Goal: Information Seeking & Learning: Learn about a topic

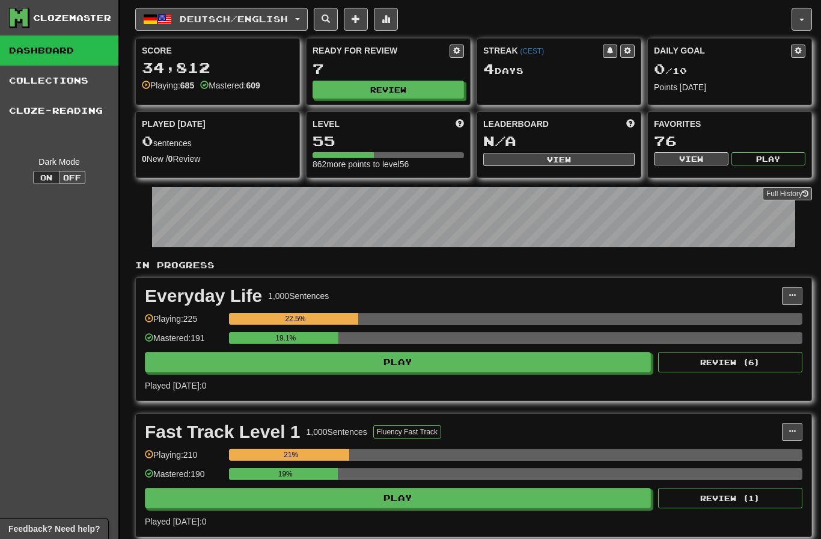
click at [408, 90] on button "Review" at bounding box center [388, 90] width 151 height 18
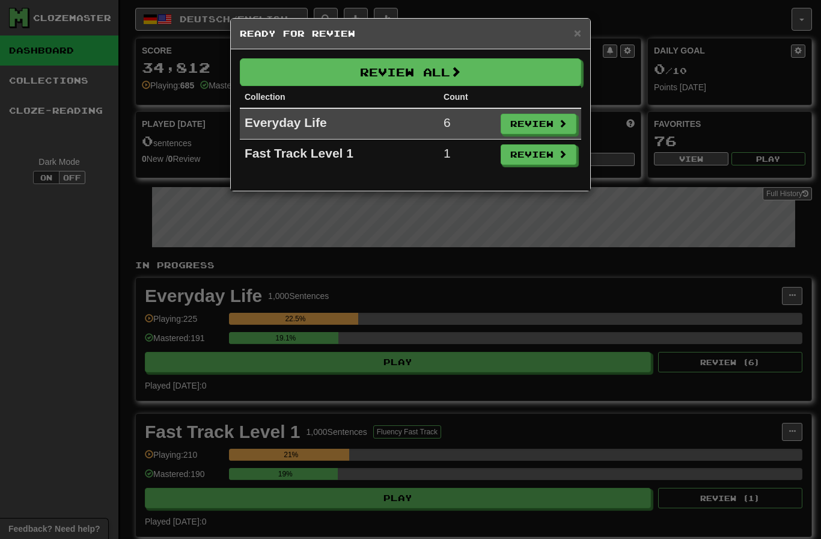
click at [522, 74] on button "Review All" at bounding box center [410, 72] width 341 height 28
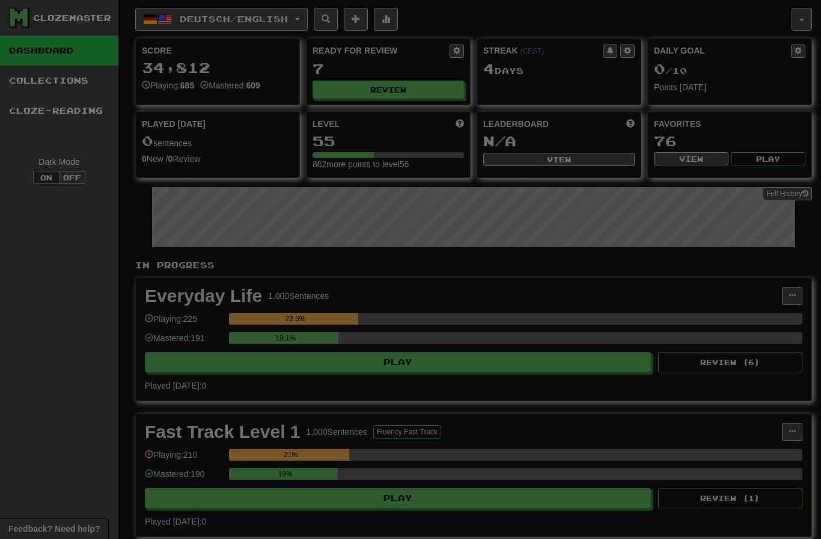
select select "********"
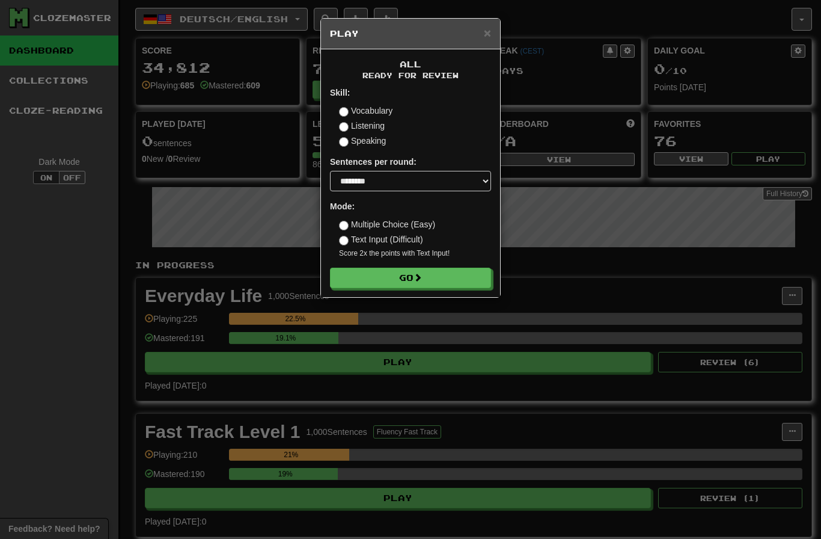
click at [456, 276] on button "Go" at bounding box center [410, 278] width 161 height 20
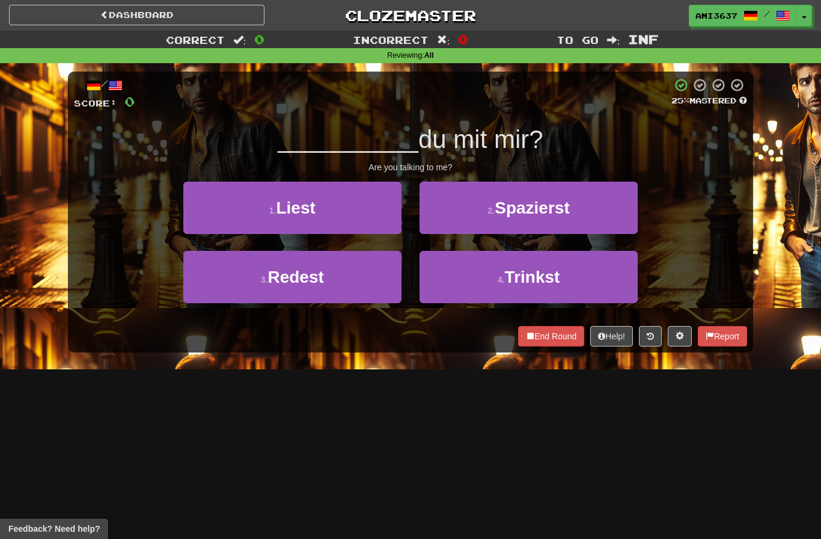
click at [339, 295] on button "3 . Redest" at bounding box center [292, 277] width 218 height 52
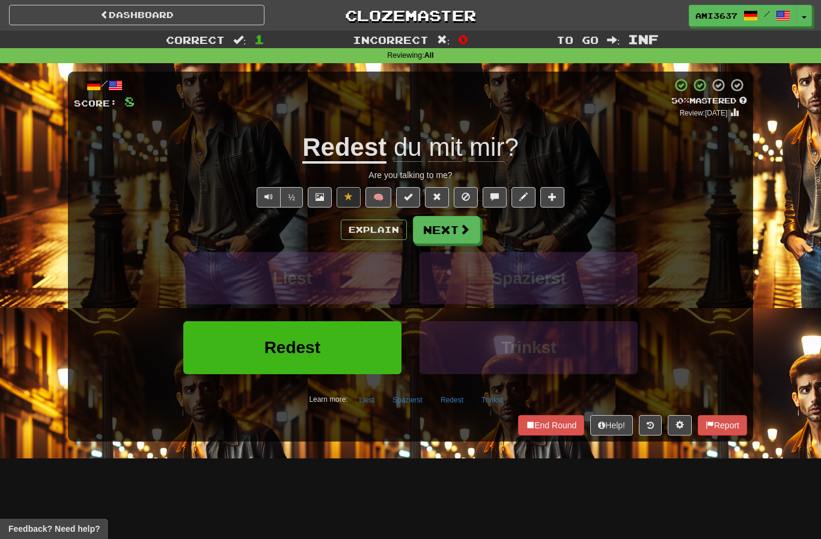
click at [353, 352] on button "Redest" at bounding box center [292, 347] width 218 height 52
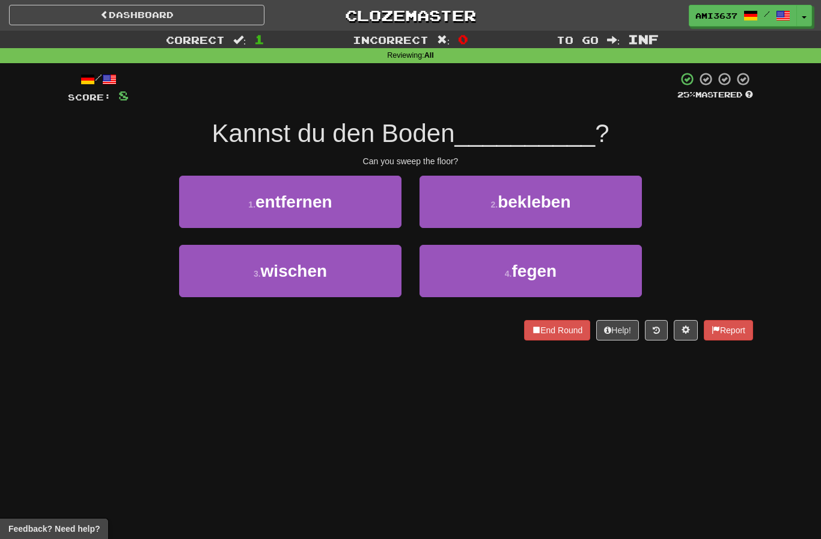
click at [560, 278] on button "4 . fegen" at bounding box center [531, 271] width 222 height 52
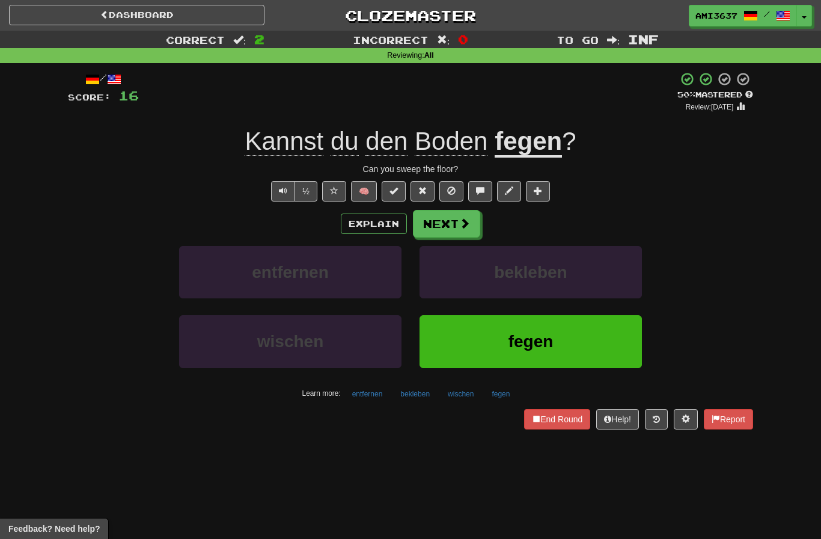
click at [543, 350] on button "fegen" at bounding box center [531, 341] width 222 height 52
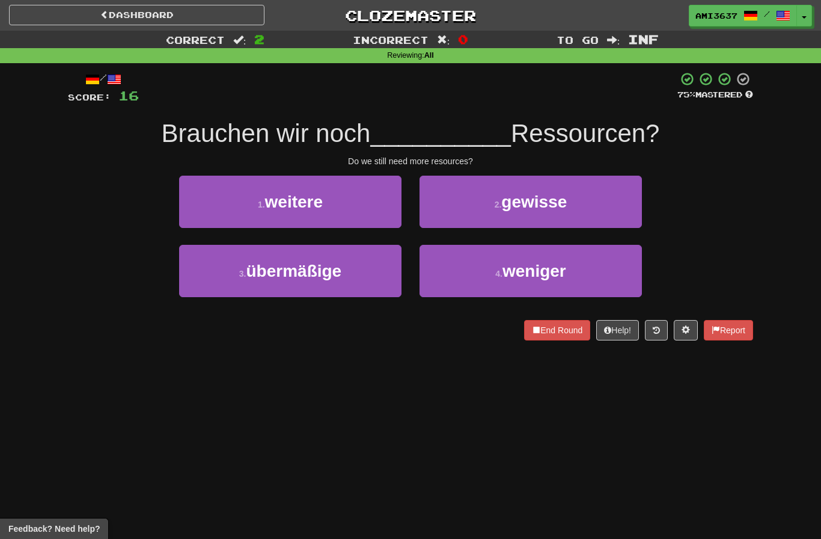
click at [546, 281] on button "4 . weniger" at bounding box center [531, 271] width 222 height 52
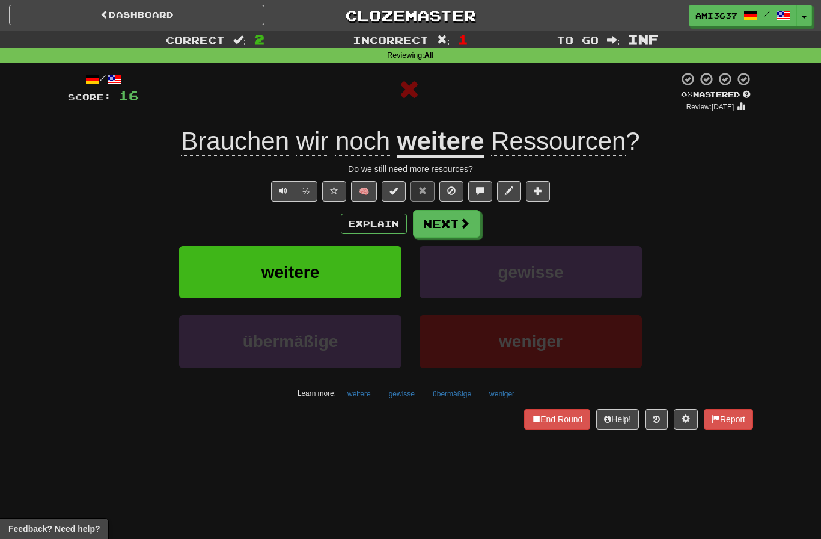
click at [344, 277] on button "weitere" at bounding box center [290, 272] width 222 height 52
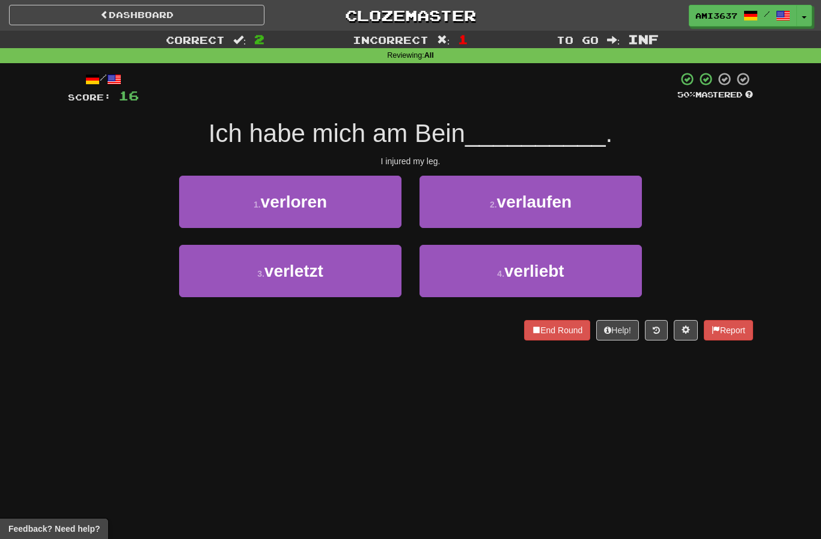
click at [330, 286] on button "3 . verletzt" at bounding box center [290, 271] width 222 height 52
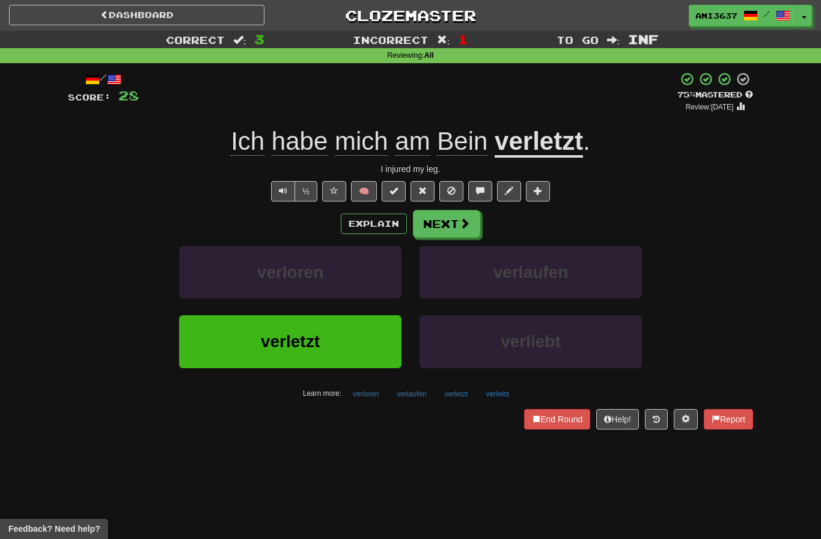
click at [330, 347] on button "verletzt" at bounding box center [290, 341] width 222 height 52
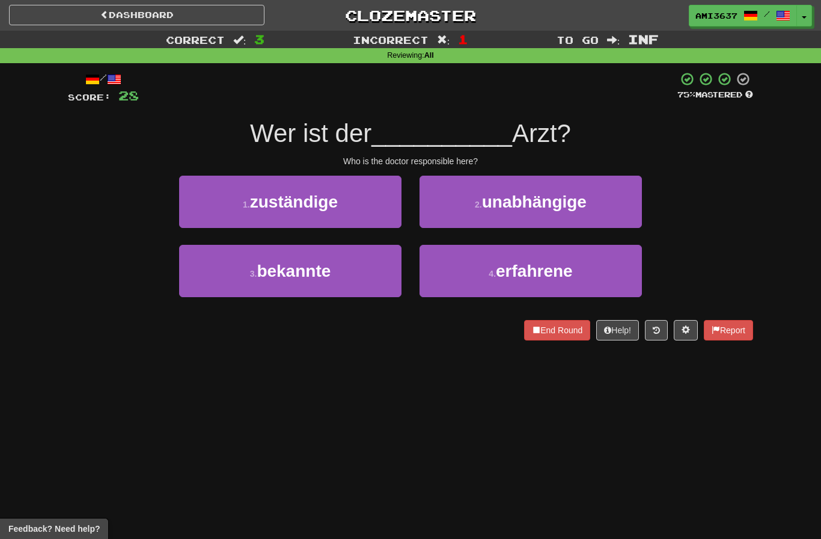
click at [372, 201] on button "1 . zuständige" at bounding box center [290, 202] width 222 height 52
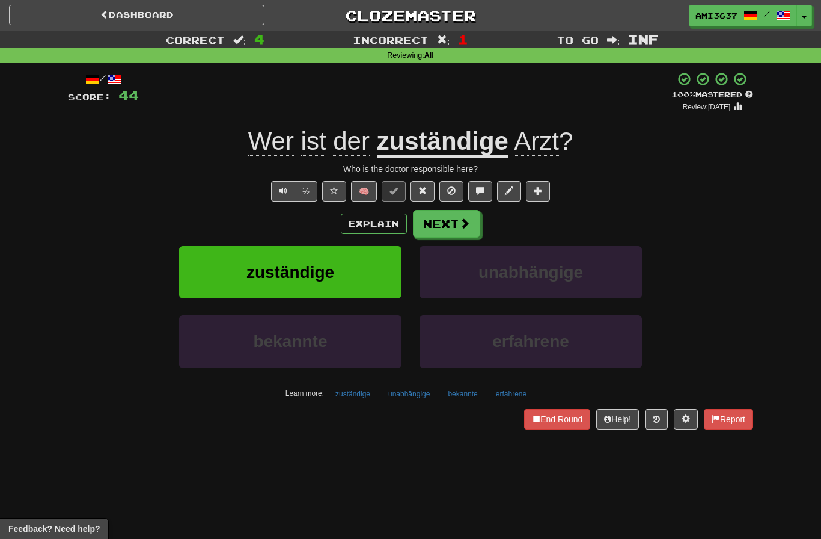
click at [350, 268] on button "zuständige" at bounding box center [290, 272] width 222 height 52
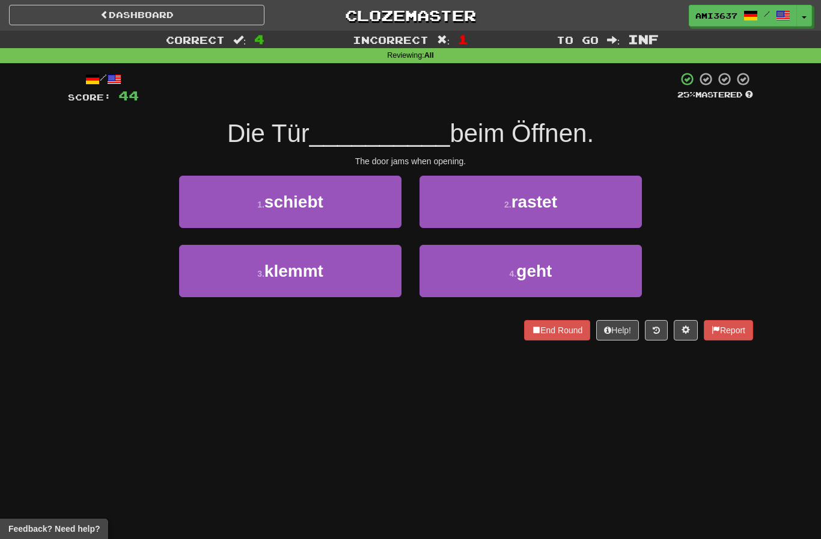
click at [213, 278] on button "3 . klemmt" at bounding box center [290, 271] width 222 height 52
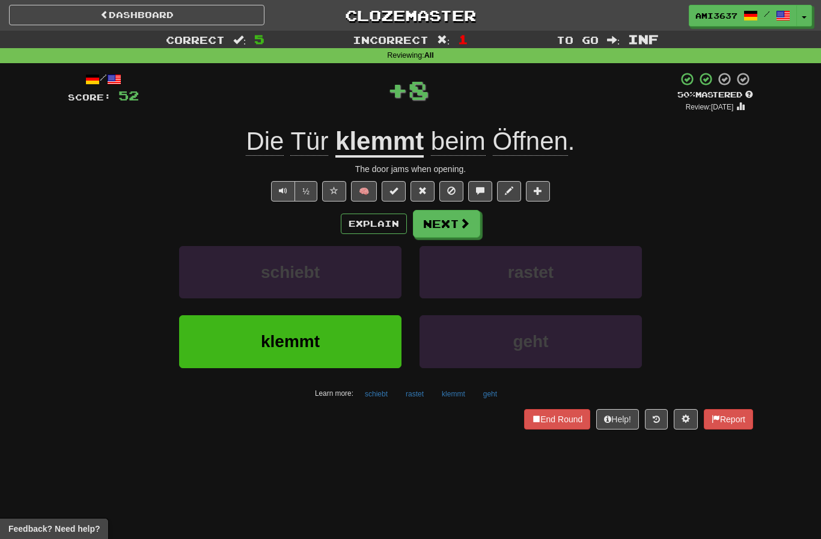
click at [221, 329] on button "klemmt" at bounding box center [290, 341] width 222 height 52
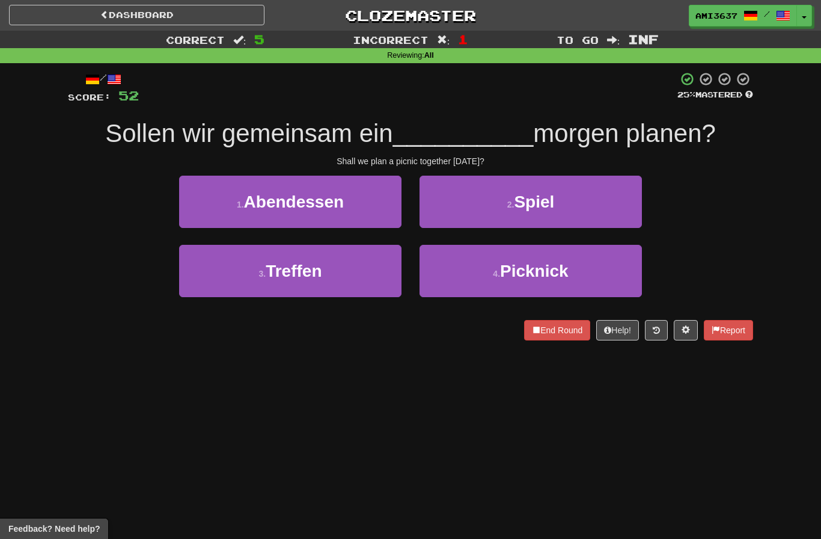
click at [610, 281] on button "4 . Picknick" at bounding box center [531, 271] width 222 height 52
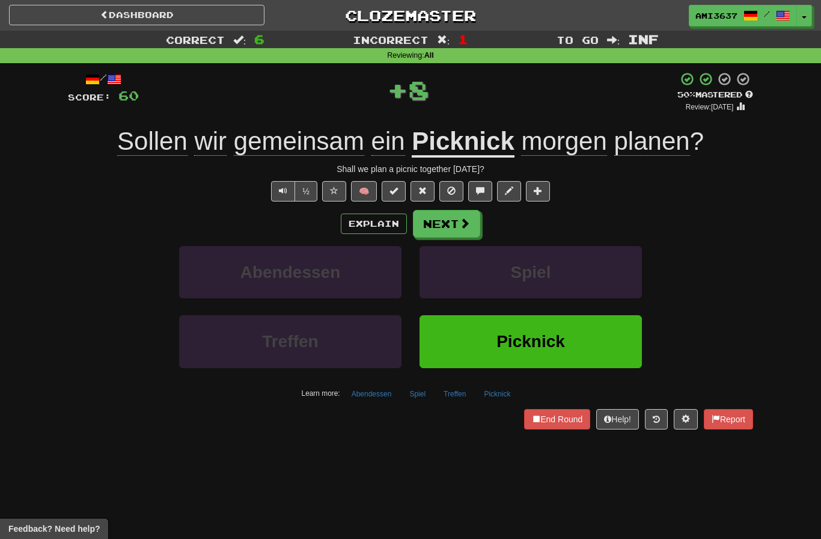
click at [614, 344] on button "Picknick" at bounding box center [531, 341] width 222 height 52
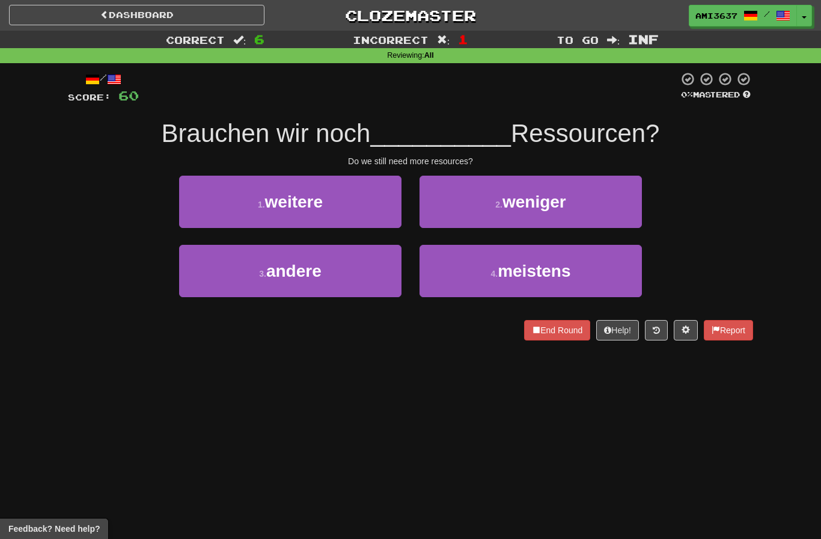
click at [198, 208] on button "1 . weitere" at bounding box center [290, 202] width 222 height 52
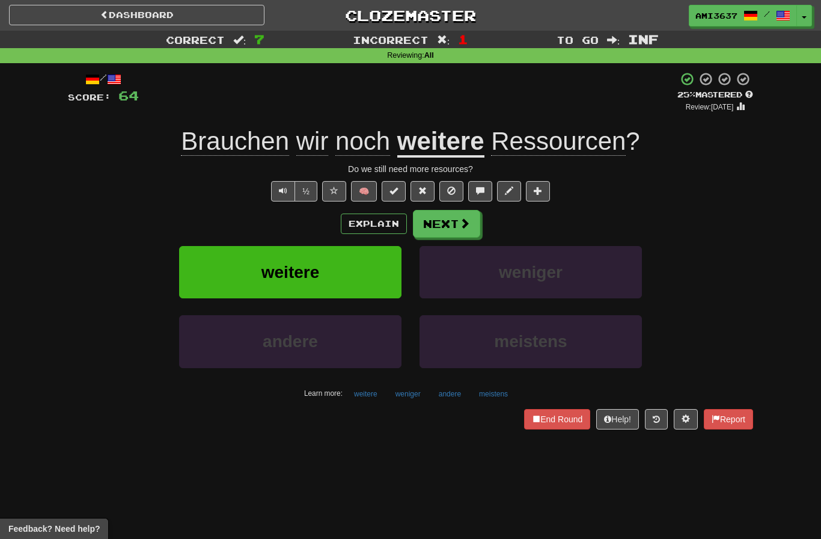
click at [201, 271] on button "weitere" at bounding box center [290, 272] width 222 height 52
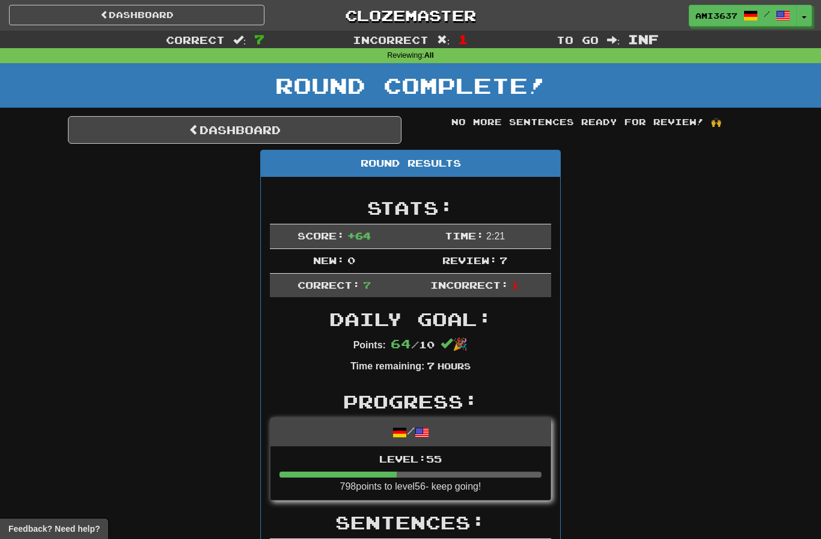
click at [178, 136] on link "Dashboard" at bounding box center [235, 130] width 334 height 28
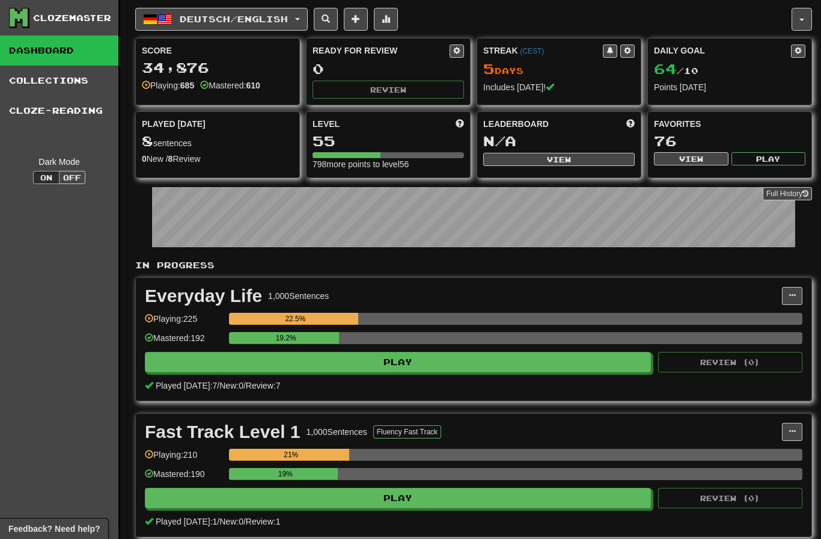
click at [167, 23] on span "button" at bounding box center [165, 19] width 14 height 14
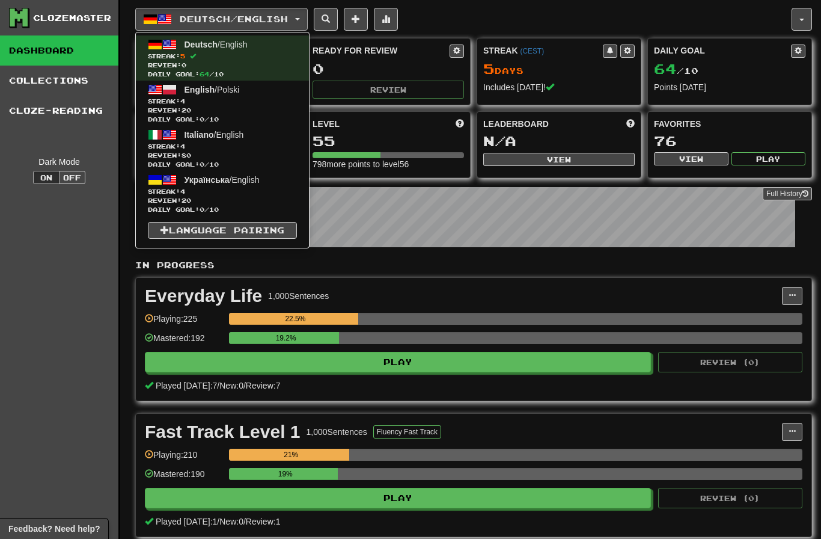
click at [174, 194] on span "Streak: 4" at bounding box center [222, 191] width 149 height 9
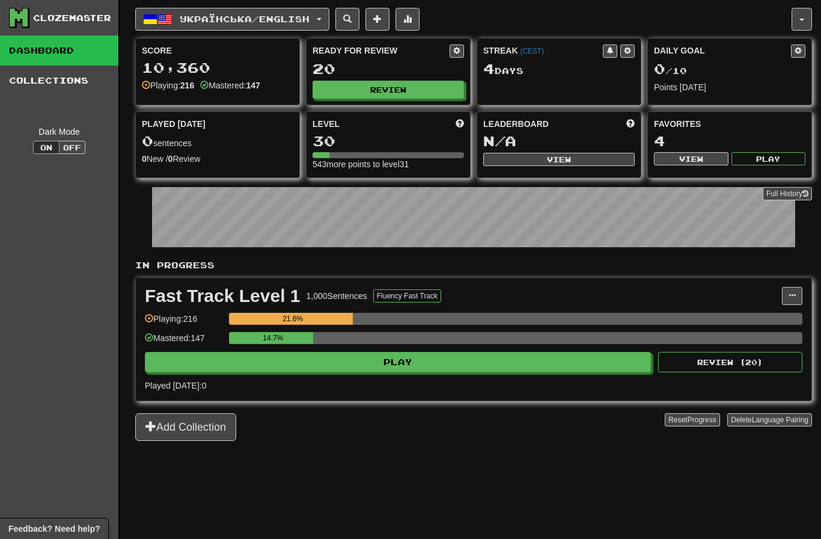
click at [415, 87] on button "Review" at bounding box center [388, 90] width 151 height 18
select select "********"
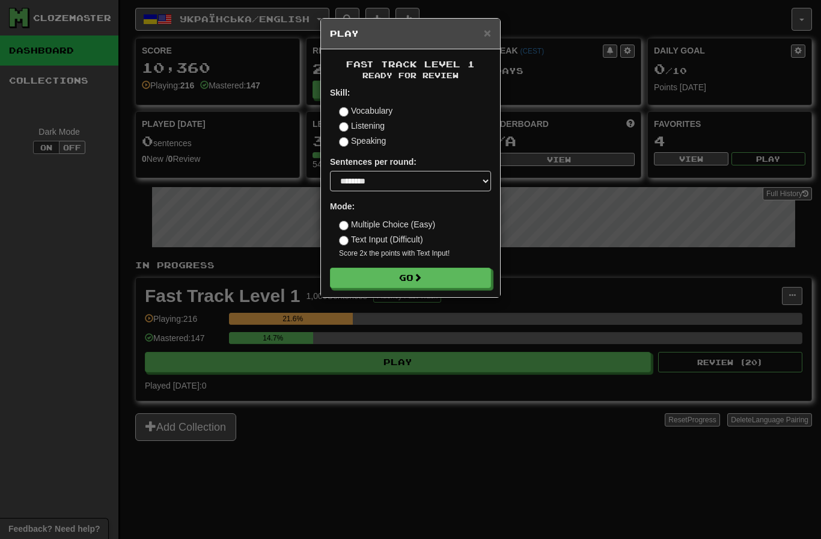
click at [456, 281] on button "Go" at bounding box center [410, 278] width 161 height 20
